Goal: Find contact information: Find contact information

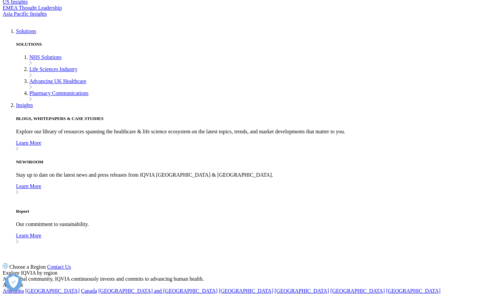
scroll to position [1583, 0]
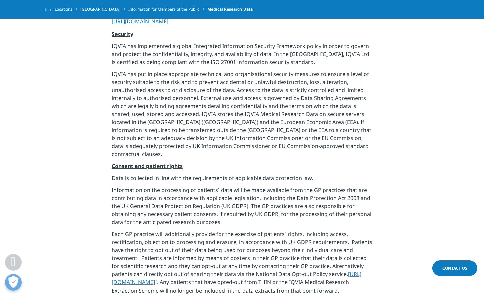
scroll to position [1062, 0]
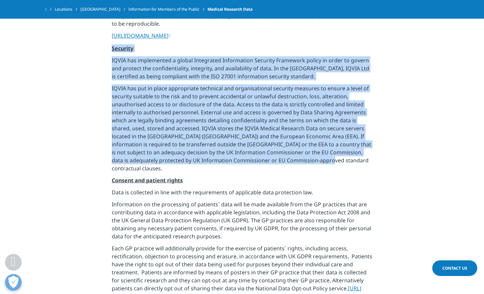
drag, startPoint x: 112, startPoint y: 47, endPoint x: 309, endPoint y: 161, distance: 227.7
copy div "Security IQVIA has implemented a global Integrated Information Security Framewo…"
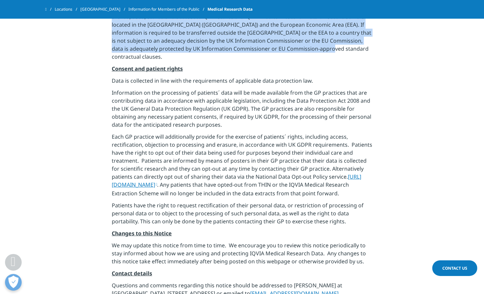
scroll to position [1251, 0]
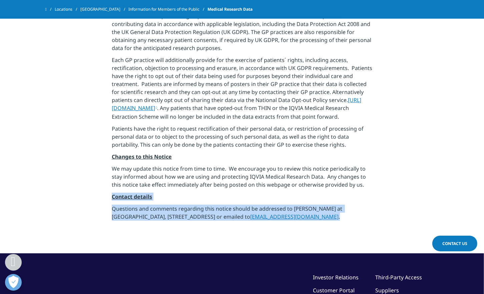
drag, startPoint x: 340, startPoint y: 216, endPoint x: 86, endPoint y: 194, distance: 254.8
drag, startPoint x: 86, startPoint y: 194, endPoint x: 128, endPoint y: 210, distance: 45.6
copy div "Contact details Questions and comments regarding this notice should be addresse…"
